Goal: Task Accomplishment & Management: Complete application form

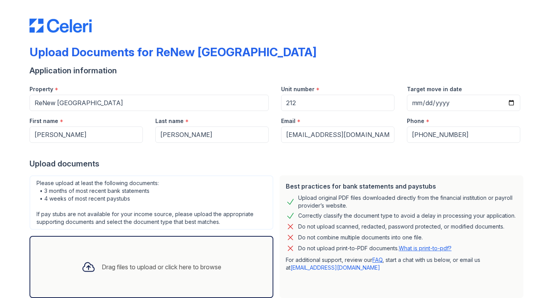
scroll to position [100, 0]
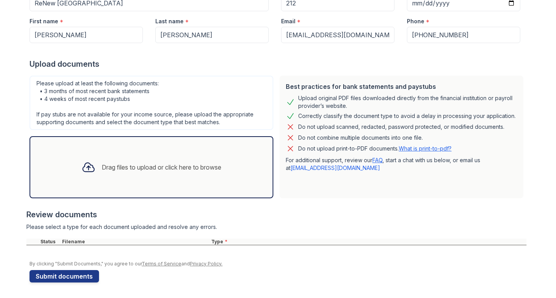
click at [144, 173] on div "Drag files to upload or click here to browse" at bounding box center [151, 167] width 152 height 26
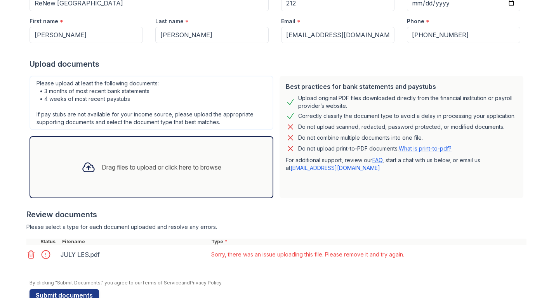
click at [117, 257] on div "JULY LES.pdf" at bounding box center [134, 254] width 146 height 12
click at [81, 257] on div "JULY LES.pdf" at bounding box center [134, 254] width 146 height 12
drag, startPoint x: 28, startPoint y: 255, endPoint x: 47, endPoint y: 253, distance: 19.4
click at [28, 255] on icon at bounding box center [30, 254] width 9 height 9
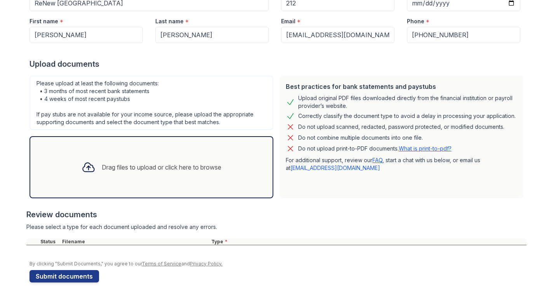
click at [111, 174] on div "Drag files to upload or click here to browse" at bounding box center [151, 167] width 152 height 26
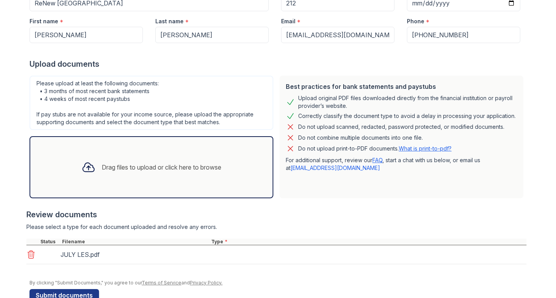
click at [119, 141] on div "Drag files to upload or click here to browse" at bounding box center [152, 167] width 244 height 62
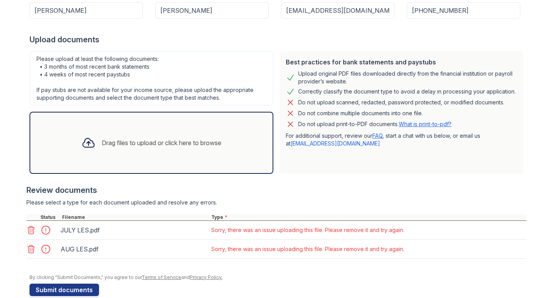
scroll to position [138, 0]
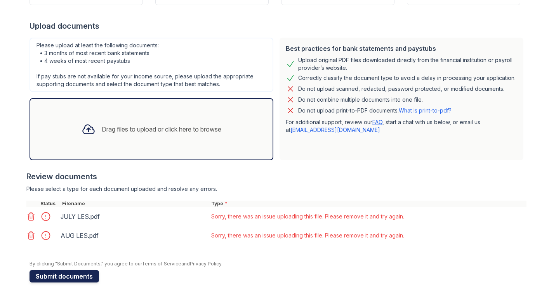
click at [73, 277] on button "Submit documents" at bounding box center [64, 276] width 69 height 12
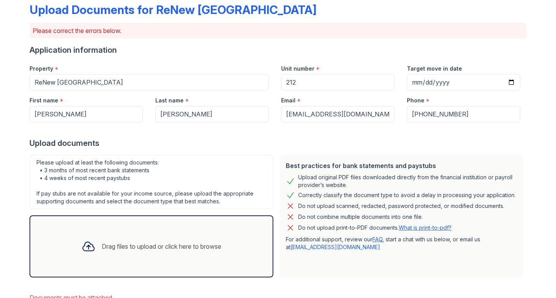
scroll to position [0, 0]
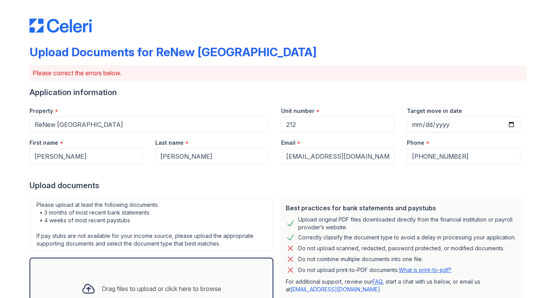
click at [69, 81] on div "Upload Documents for ReNew [GEOGRAPHIC_DATA] Please correct the errors below. A…" at bounding box center [278, 199] width 497 height 393
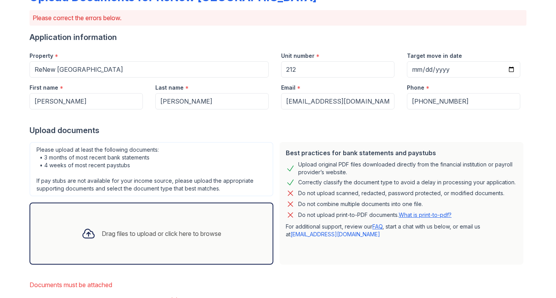
scroll to position [110, 0]
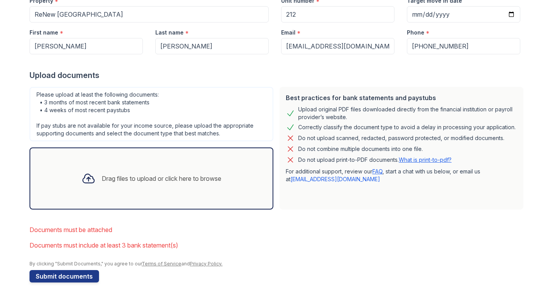
click at [127, 247] on li "Documents must include at least 3 bank statement(s)" at bounding box center [278, 246] width 497 height 16
drag, startPoint x: 125, startPoint y: 247, endPoint x: 190, endPoint y: 247, distance: 64.4
click at [190, 247] on li "Documents must include at least 3 bank statement(s)" at bounding box center [278, 246] width 497 height 16
click at [186, 153] on div "Drag files to upload or click here to browse" at bounding box center [152, 179] width 244 height 62
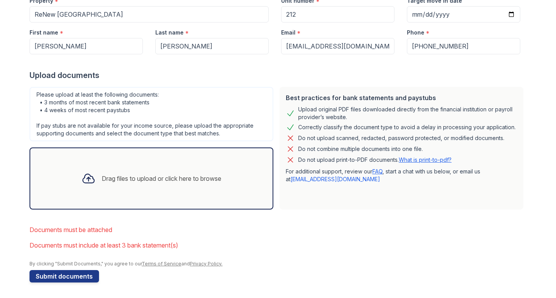
click at [276, 70] on div "Upload documents" at bounding box center [278, 75] width 497 height 11
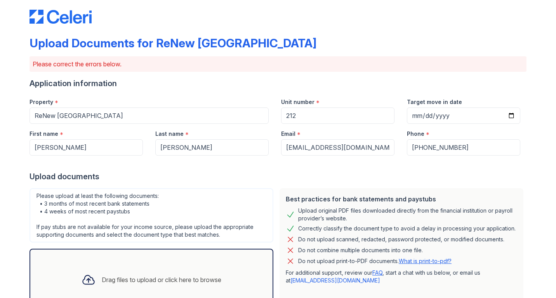
scroll to position [0, 0]
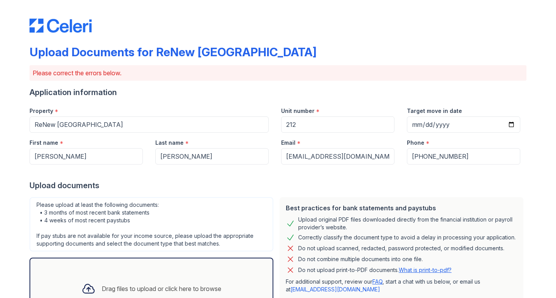
click at [83, 76] on p "Please correct the errors below." at bounding box center [278, 72] width 491 height 9
click at [109, 35] on div "Upload Documents for ReNew [GEOGRAPHIC_DATA] Please correct the errors below. A…" at bounding box center [278, 199] width 497 height 393
click at [217, 49] on div "Upload Documents for ReNew [GEOGRAPHIC_DATA]" at bounding box center [173, 52] width 287 height 14
